Goal: Task Accomplishment & Management: Manage account settings

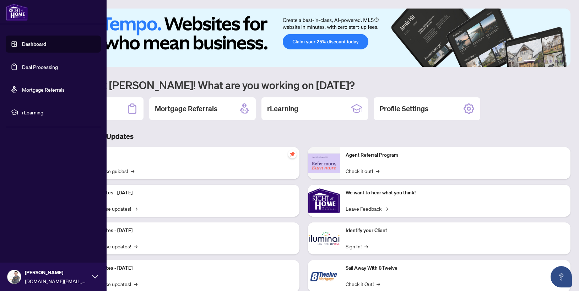
click at [22, 65] on link "Deal Processing" at bounding box center [40, 67] width 36 height 6
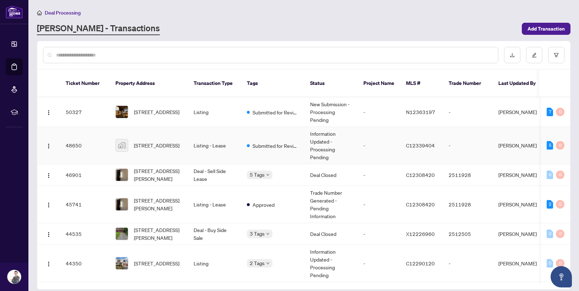
click at [370, 142] on td "-" at bounding box center [379, 145] width 43 height 37
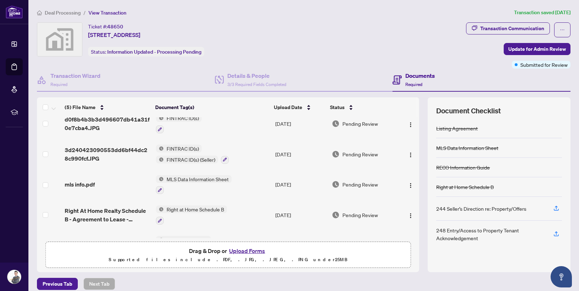
scroll to position [32, 0]
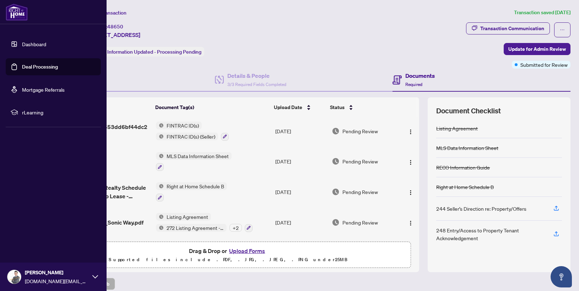
click at [22, 66] on link "Deal Processing" at bounding box center [40, 67] width 36 height 6
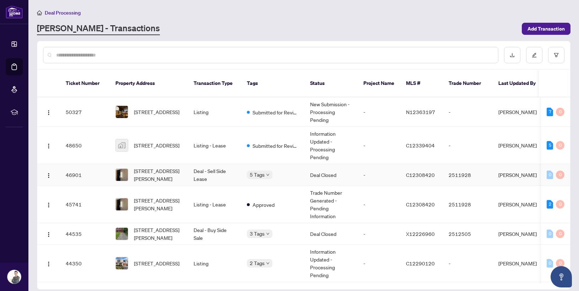
click at [186, 167] on td "[STREET_ADDRESS][PERSON_NAME]" at bounding box center [149, 175] width 78 height 22
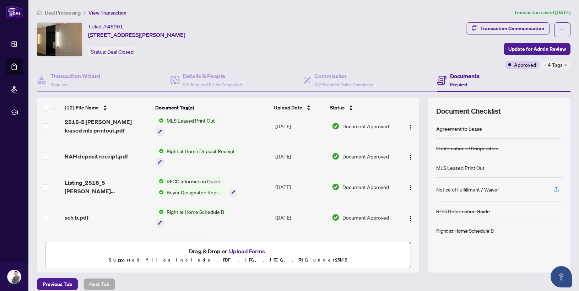
scroll to position [130, 0]
